Goal: Transaction & Acquisition: Purchase product/service

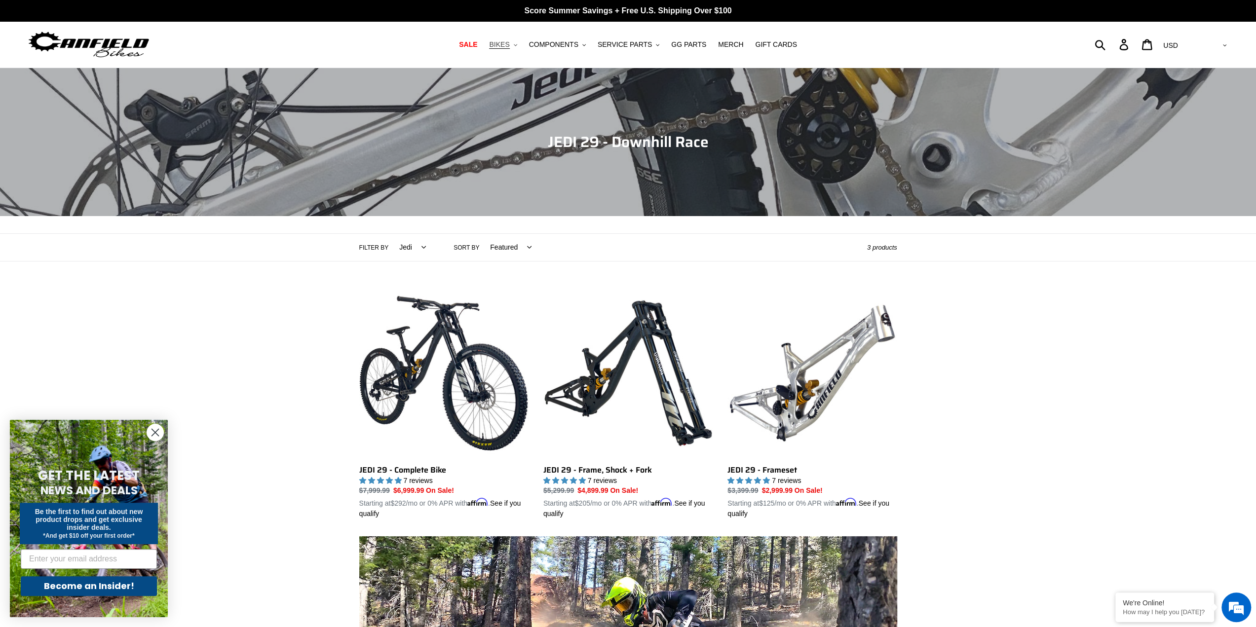
click at [517, 44] on icon ".cls-1{fill:#231f20}" at bounding box center [515, 44] width 3 height 3
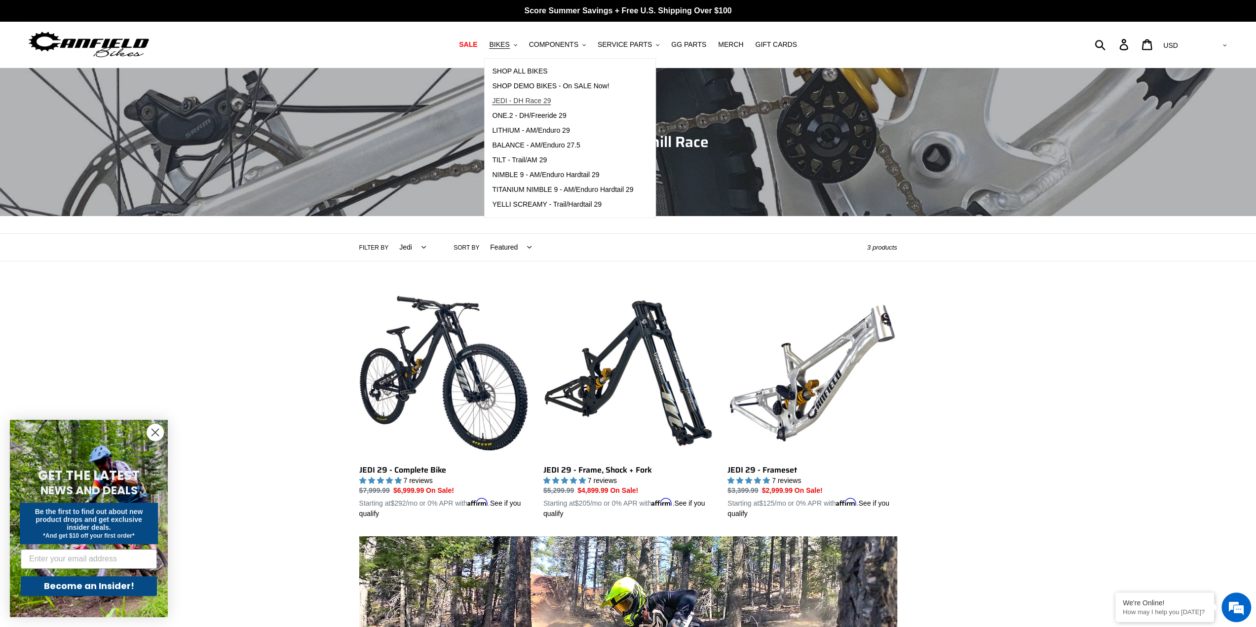
click at [550, 103] on span "JEDI - DH Race 29" at bounding box center [521, 101] width 59 height 8
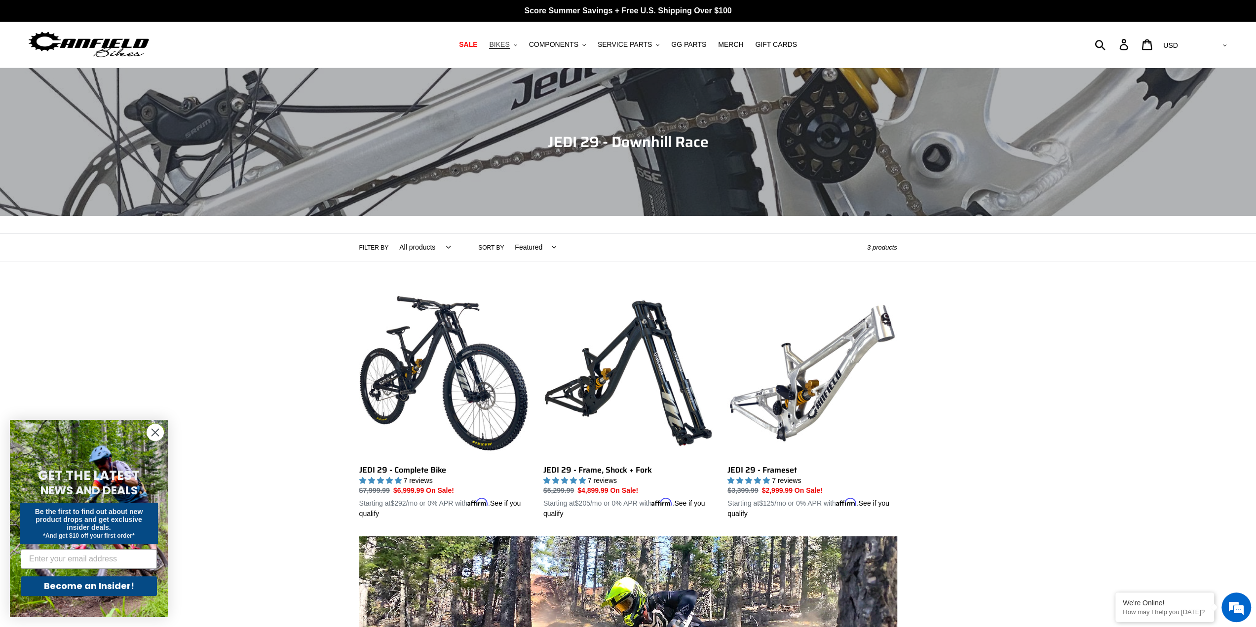
click at [509, 47] on span "BIKES" at bounding box center [499, 44] width 20 height 8
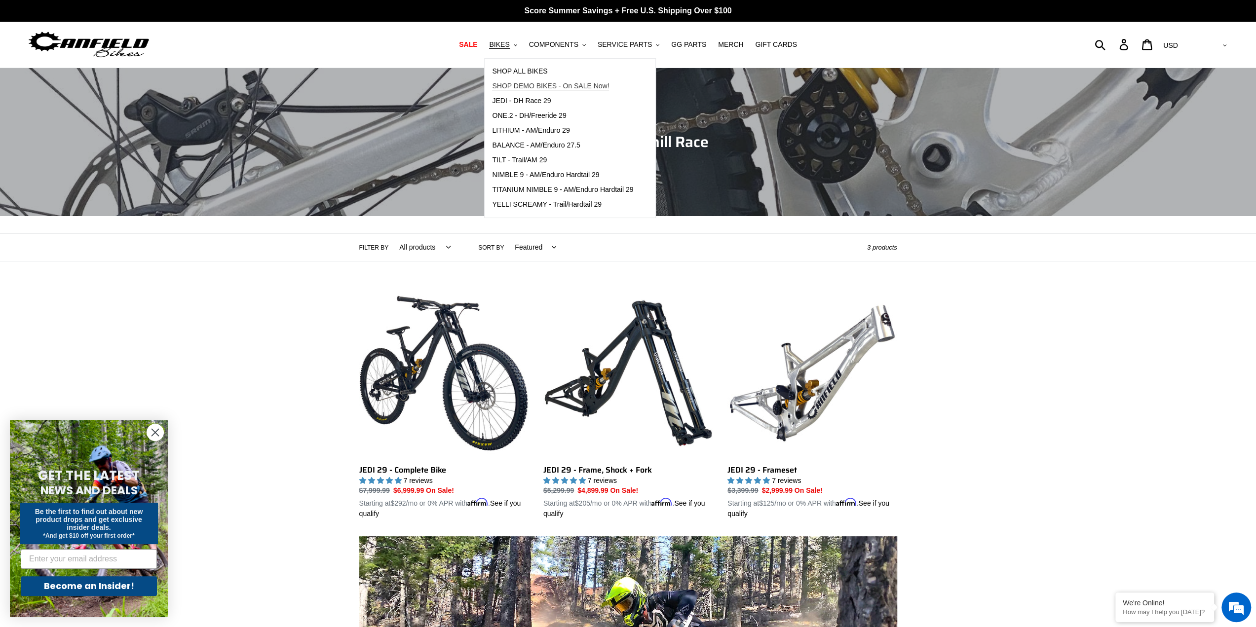
click at [527, 82] on span "SHOP DEMO BIKES - On SALE Now!" at bounding box center [550, 86] width 117 height 8
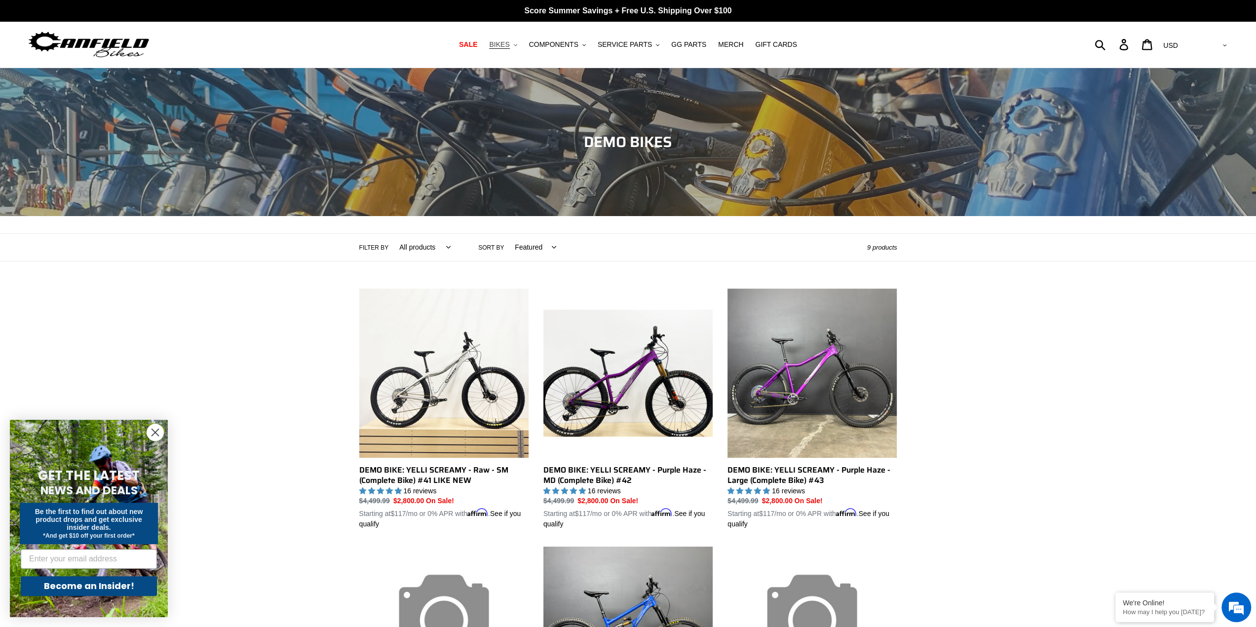
click at [509, 41] on span "BIKES" at bounding box center [499, 44] width 20 height 8
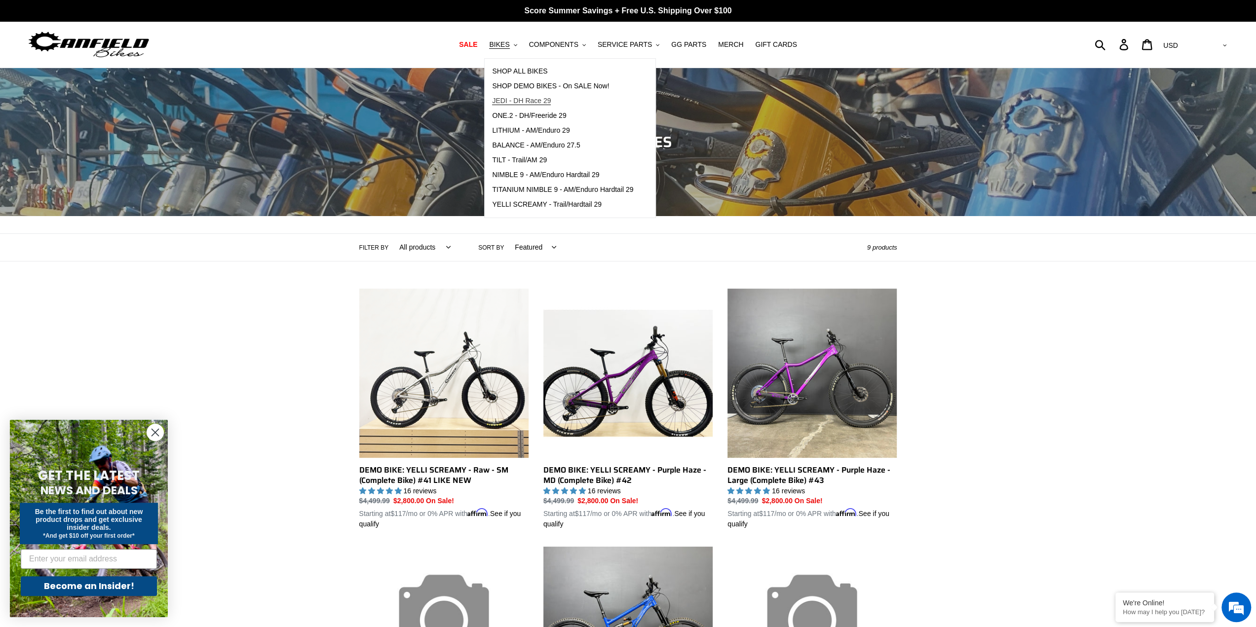
click at [544, 105] on span "JEDI - DH Race 29" at bounding box center [521, 101] width 59 height 8
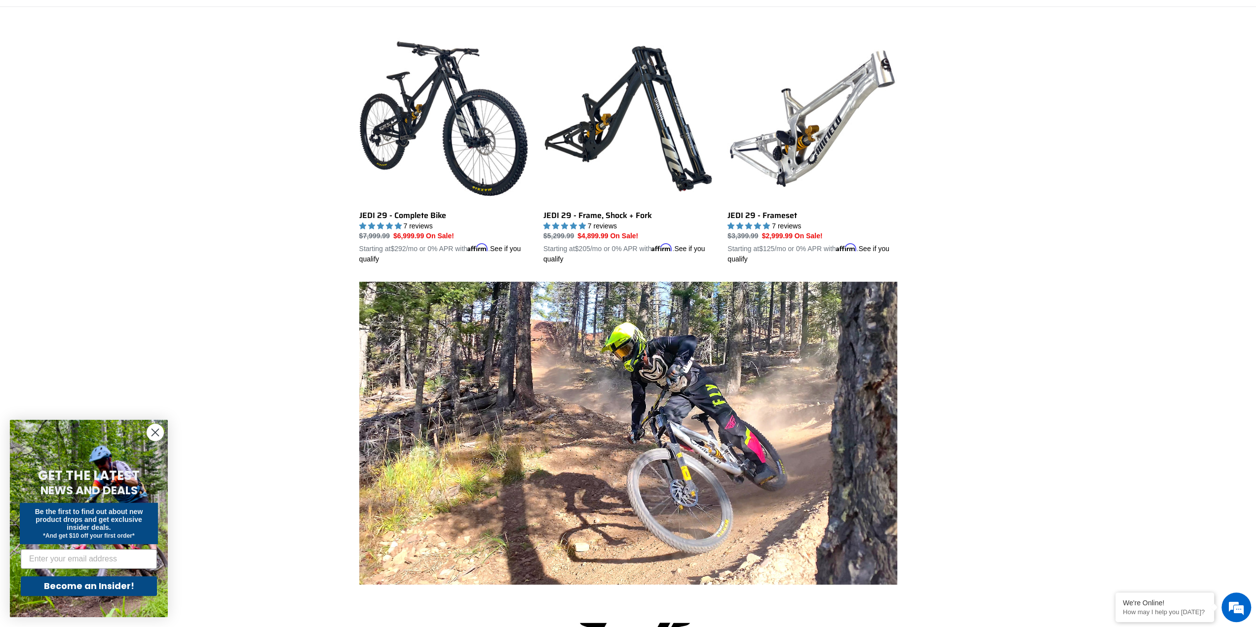
scroll to position [88, 0]
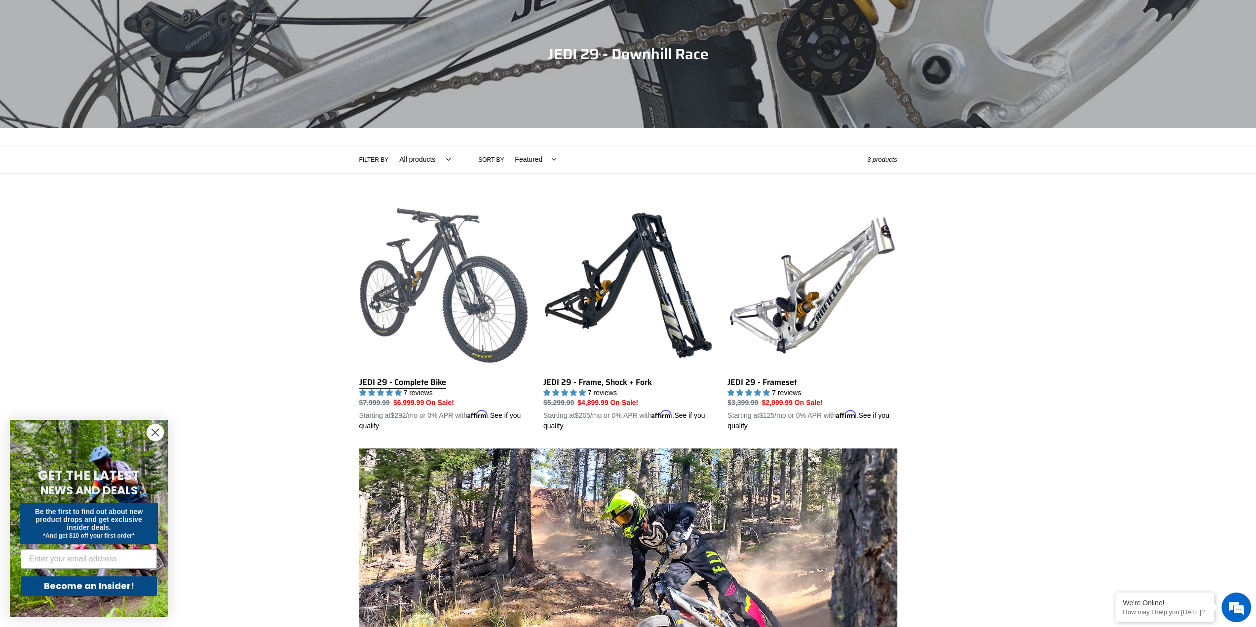
click at [437, 312] on link "JEDI 29 - Complete Bike" at bounding box center [443, 316] width 169 height 231
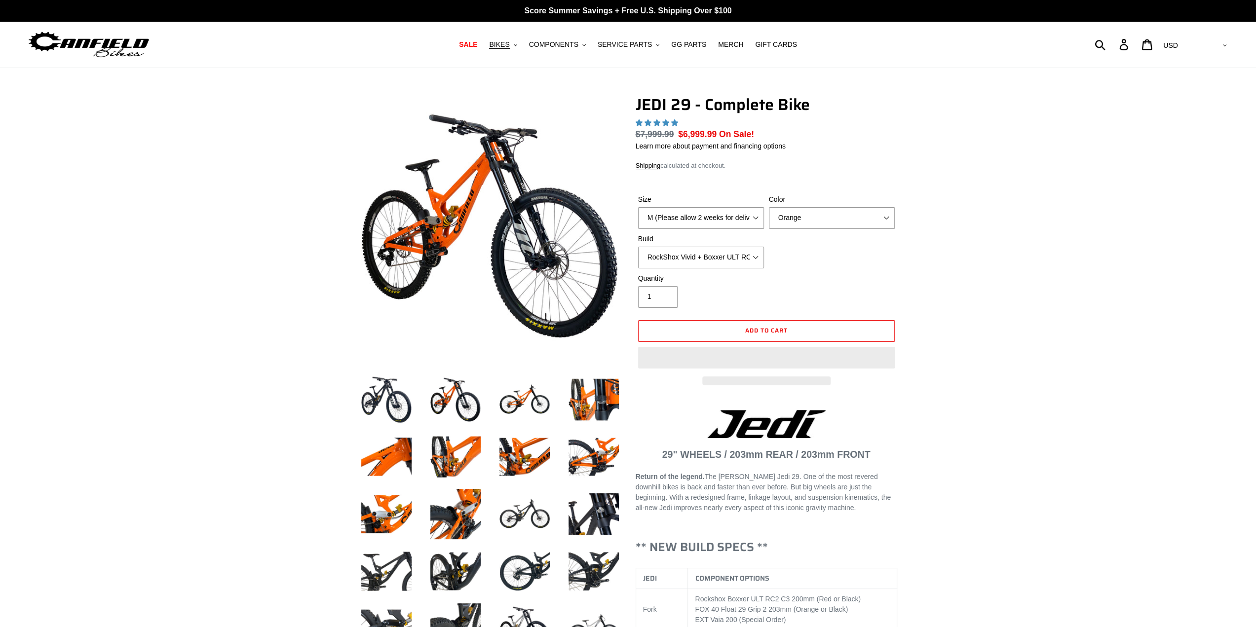
select select "highest-rating"
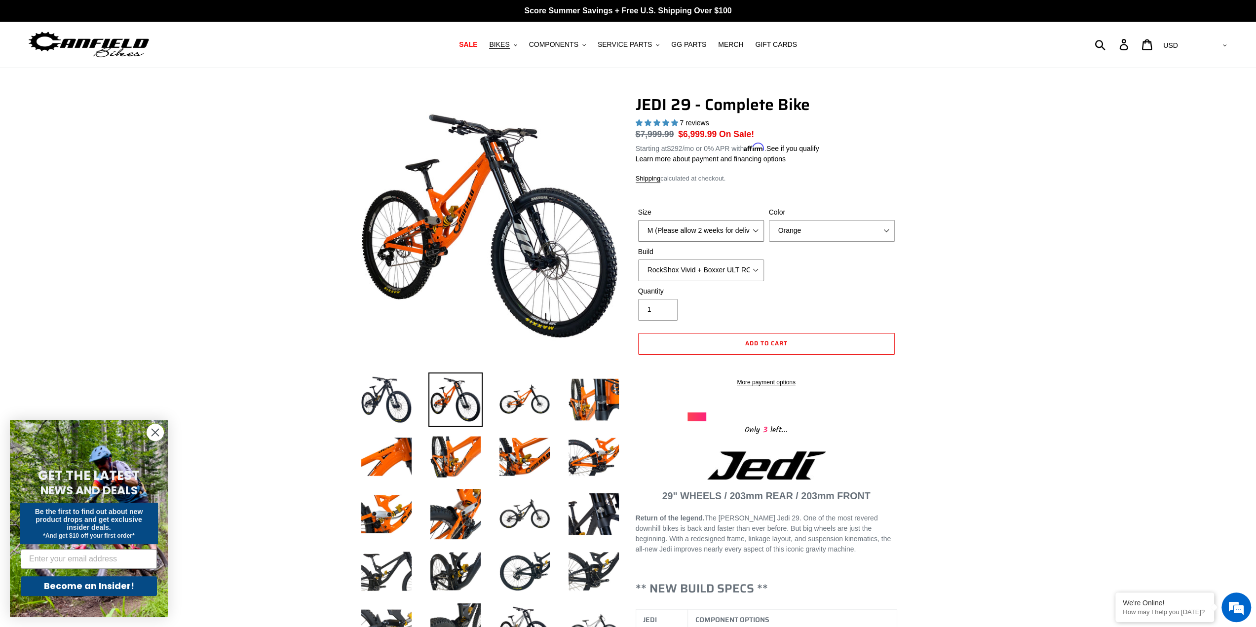
click at [740, 236] on select "M (Please allow 2 weeks for delivery) L (Please allow 2 weeks for delivery) XL …" at bounding box center [701, 231] width 126 height 22
select select "XL (Please allow 2 weeks for delivery)"
click at [638, 220] on select "M (Please allow 2 weeks for delivery) L (Please allow 2 weeks for delivery) XL …" at bounding box center [701, 231] width 126 height 22
click at [865, 236] on select "Orange Stealth Black Raw" at bounding box center [832, 231] width 126 height 22
click at [769, 220] on select "Orange Stealth Black Raw" at bounding box center [832, 231] width 126 height 22
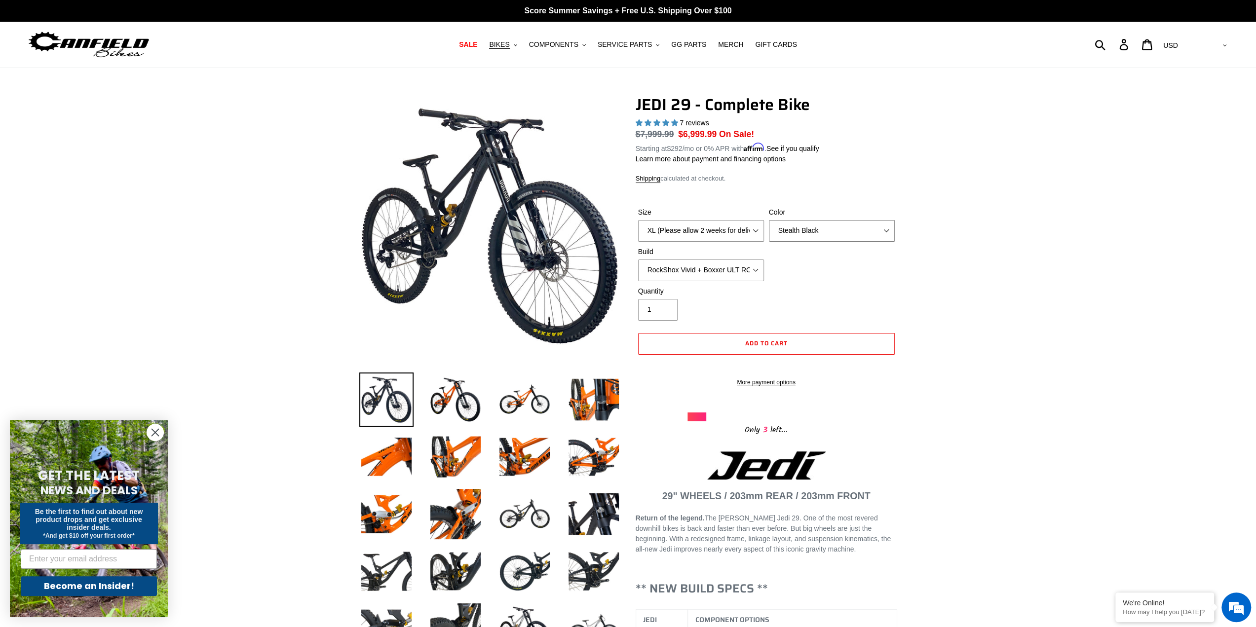
click at [857, 234] on select "Orange Stealth Black Raw" at bounding box center [832, 231] width 126 height 22
click at [769, 220] on select "Orange Stealth Black Raw" at bounding box center [832, 231] width 126 height 22
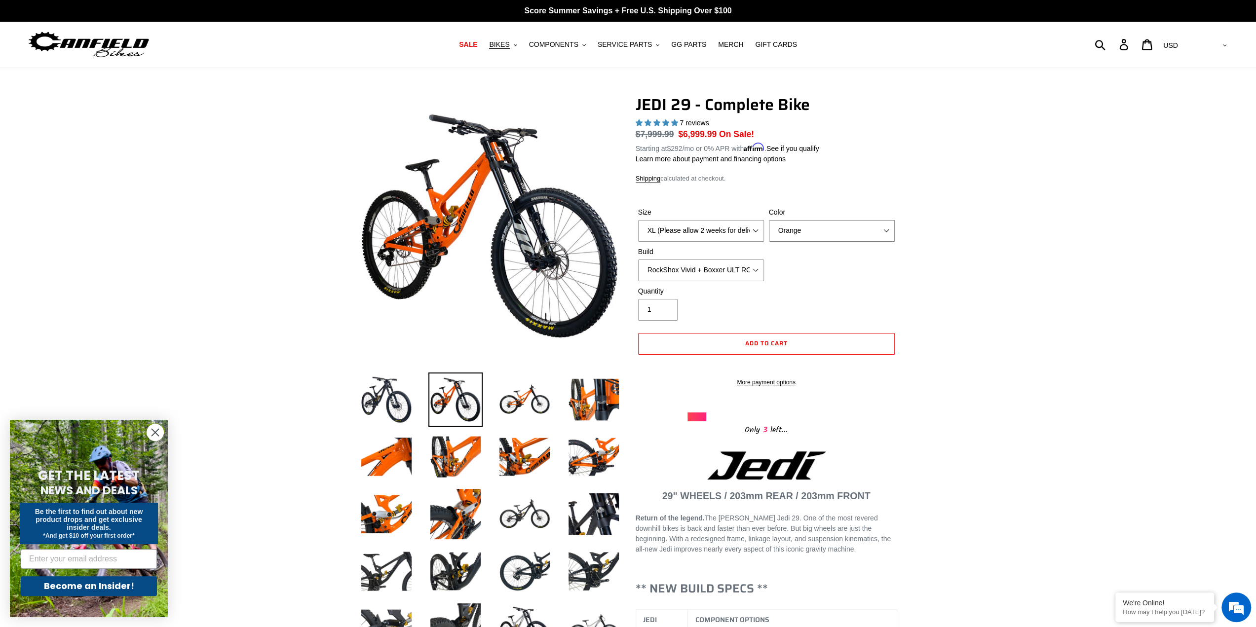
click at [850, 229] on select "Orange Stealth Black Raw" at bounding box center [832, 231] width 126 height 22
click at [769, 220] on select "Orange Stealth Black Raw" at bounding box center [832, 231] width 126 height 22
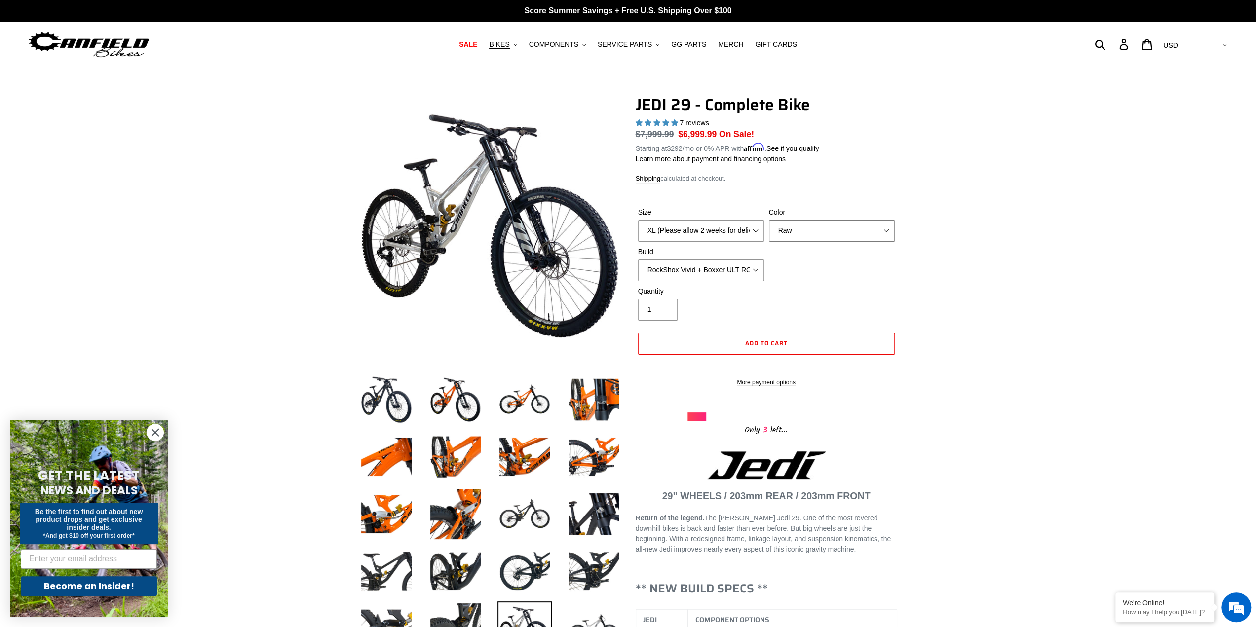
click at [842, 233] on select "Orange Stealth Black Raw" at bounding box center [832, 231] width 126 height 22
select select "Stealth Black"
click at [769, 220] on select "Orange Stealth Black Raw" at bounding box center [832, 231] width 126 height 22
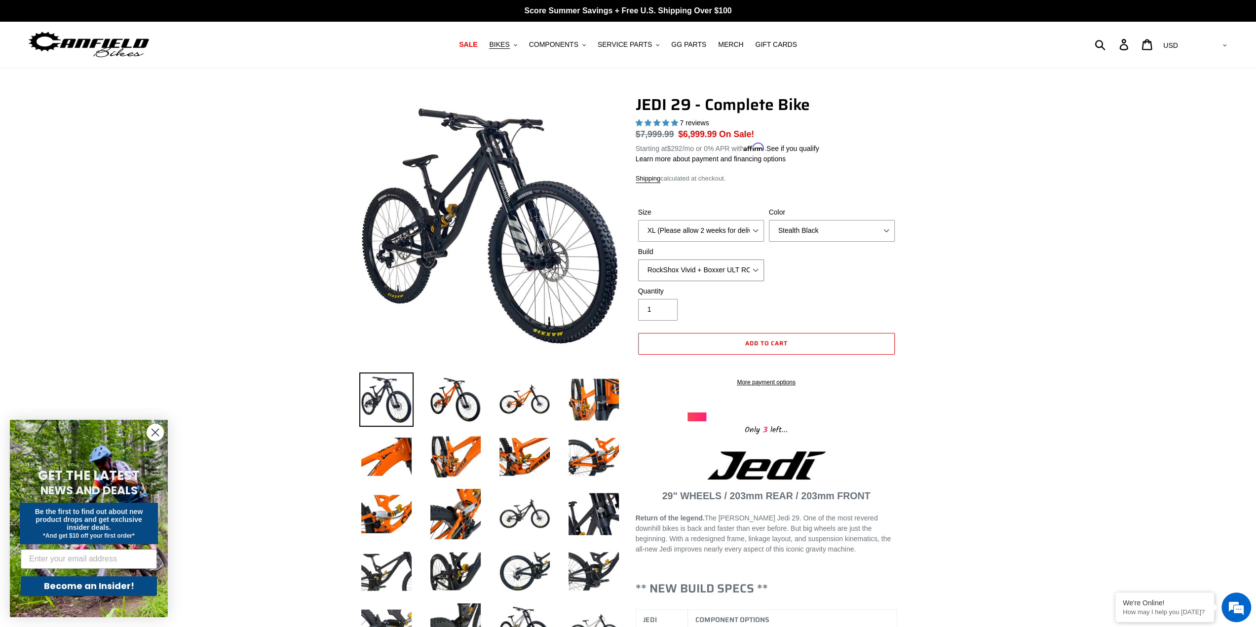
click at [754, 272] on select "RockShox Vivid + Boxxer ULT RC2 C3 200 + SRAM XO RockShox Vivid + Boxxer ULT RC…" at bounding box center [701, 271] width 126 height 22
click at [638, 260] on select "RockShox Vivid + Boxxer ULT RC2 C3 200 + SRAM XO RockShox Vivid + Boxxer ULT RC…" at bounding box center [701, 271] width 126 height 22
click at [751, 273] on select "RockShox Vivid + Boxxer ULT RC2 C3 200 + SRAM XO RockShox Vivid + Boxxer ULT RC…" at bounding box center [701, 271] width 126 height 22
click at [638, 260] on select "RockShox Vivid + Boxxer ULT RC2 C3 200 + SRAM XO RockShox Vivid + Boxxer ULT RC…" at bounding box center [701, 271] width 126 height 22
click at [737, 273] on select "RockShox Vivid + Boxxer ULT RC2 C3 200 + SRAM XO RockShox Vivid + Boxxer ULT RC…" at bounding box center [701, 271] width 126 height 22
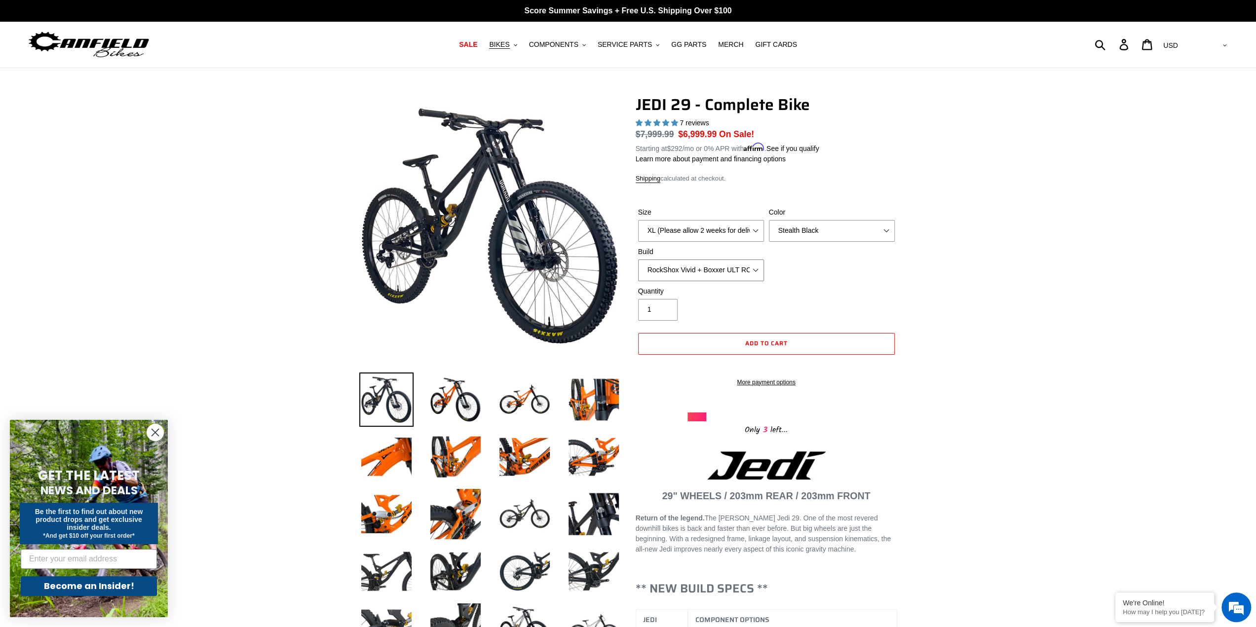
click at [638, 260] on select "RockShox Vivid + Boxxer ULT RC2 C3 200 + SRAM XO RockShox Vivid + Boxxer ULT RC…" at bounding box center [701, 271] width 126 height 22
click at [728, 271] on select "RockShox Vivid + Boxxer ULT RC2 C3 200 + SRAM XO RockShox Vivid + Boxxer ULT RC…" at bounding box center [701, 271] width 126 height 22
click at [638, 260] on select "RockShox Vivid + Boxxer ULT RC2 C3 200 + SRAM XO RockShox Vivid + Boxxer ULT RC…" at bounding box center [701, 271] width 126 height 22
click at [720, 285] on div "Size M (Please allow 2 weeks for delivery) L (Please allow 2 weeks for delivery…" at bounding box center [767, 246] width 262 height 79
click at [721, 271] on select "RockShox Vivid + Boxxer ULT RC2 C3 200 + SRAM XO RockShox Vivid + Boxxer ULT RC…" at bounding box center [701, 271] width 126 height 22
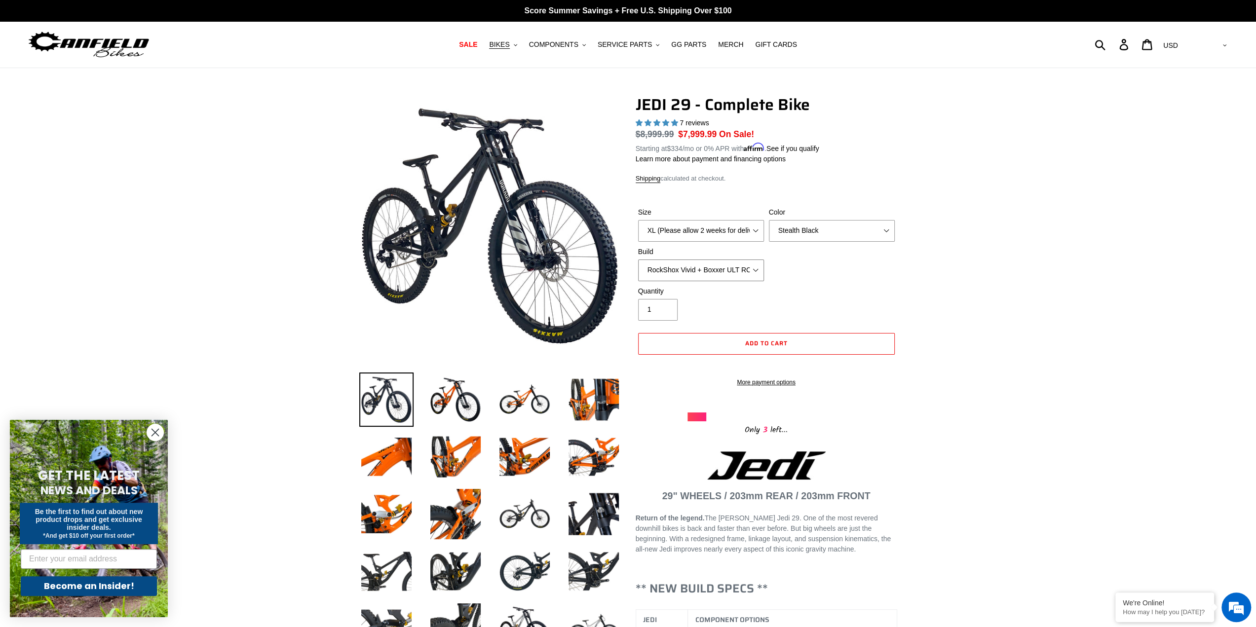
click at [638, 260] on select "RockShox Vivid + Boxxer ULT RC2 C3 200 + SRAM XO RockShox Vivid + Boxxer ULT RC…" at bounding box center [701, 271] width 126 height 22
click at [722, 271] on select "RockShox Vivid + Boxxer ULT RC2 C3 200 + SRAM XO RockShox Vivid + Boxxer ULT RC…" at bounding box center [701, 271] width 126 height 22
select select "Fox DHX2 + Fox 40 Float Grip 2 203 + Shimano"
click at [638, 260] on select "RockShox Vivid + Boxxer ULT RC2 C3 200 + SRAM XO RockShox Vivid + Boxxer ULT RC…" at bounding box center [701, 271] width 126 height 22
